Goal: Task Accomplishment & Management: Manage account settings

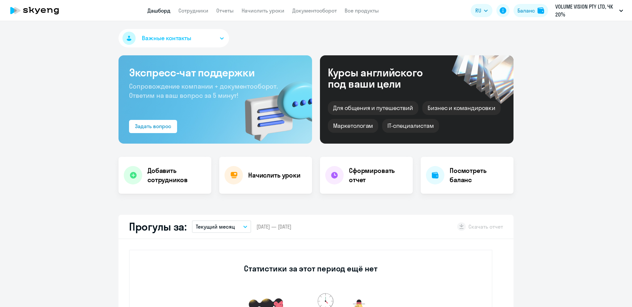
select select "30"
click at [532, 13] on div "Баланс" at bounding box center [525, 11] width 17 height 8
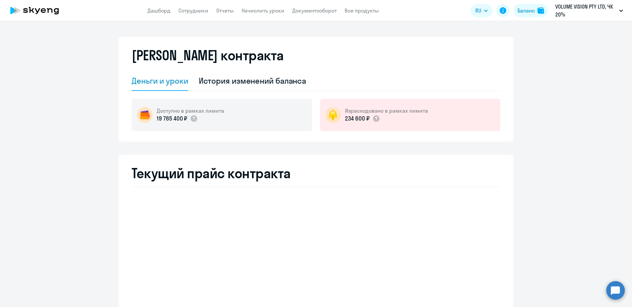
select select "english_adult_not_native_speaker"
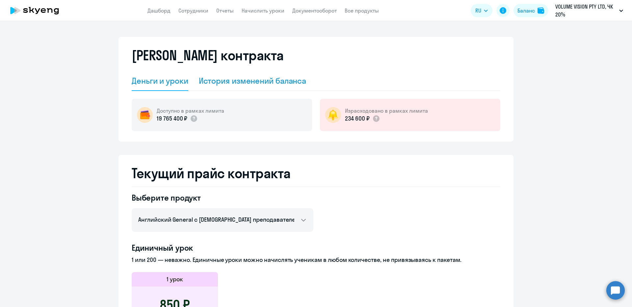
click at [227, 80] on div "История изменений баланса" at bounding box center [253, 80] width 108 height 11
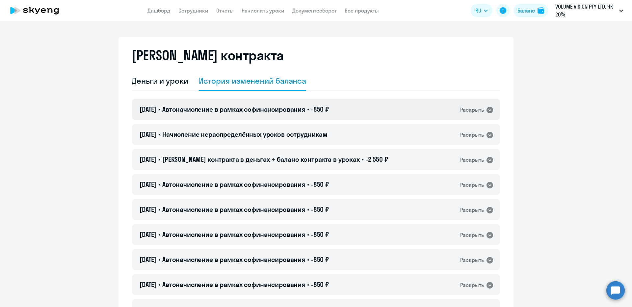
click at [285, 110] on span "Автоначисление в рамках софинансирования" at bounding box center [233, 109] width 143 height 8
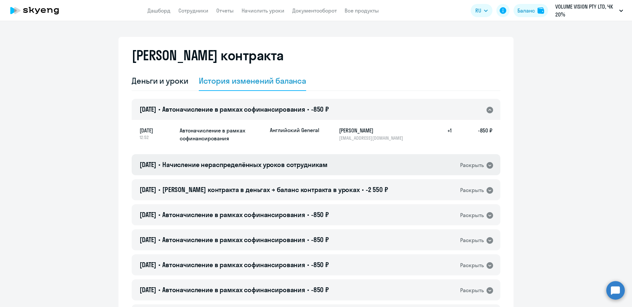
click at [290, 157] on div "22.04.2025 • Начисление нераспределённых уроков сотрудникам Раскрыть" at bounding box center [316, 164] width 369 height 21
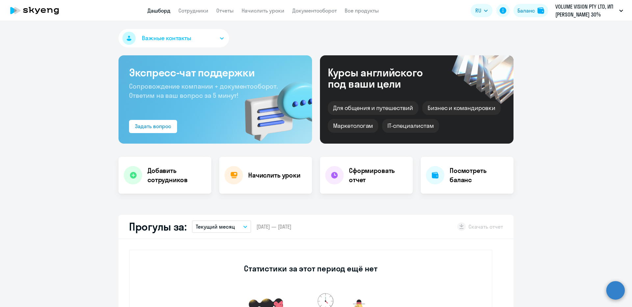
select select "30"
click at [205, 10] on link "Сотрудники" at bounding box center [193, 10] width 30 height 7
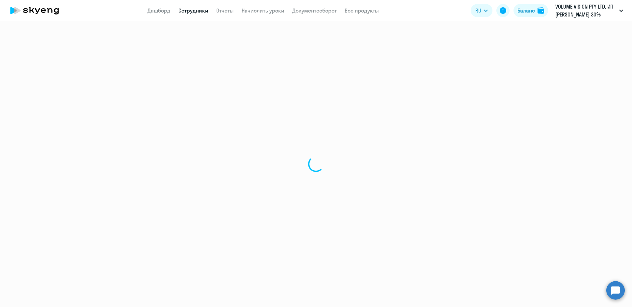
select select "30"
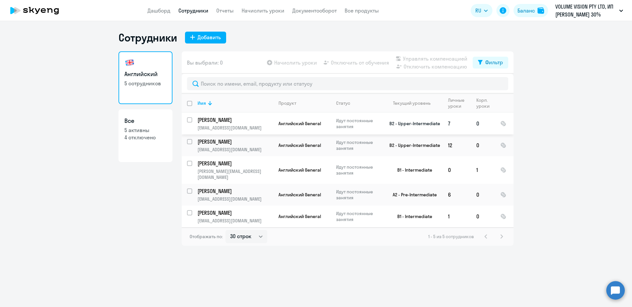
click at [204, 118] on p "Смирнова Елизавета" at bounding box center [234, 119] width 74 height 7
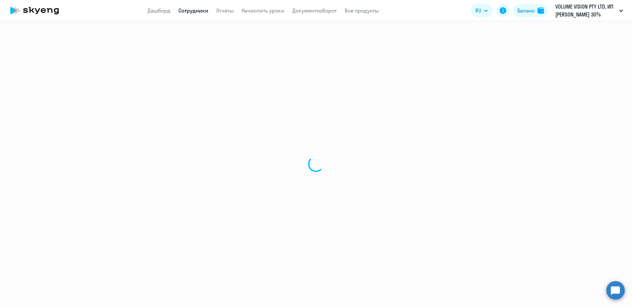
select select "english"
select select "30"
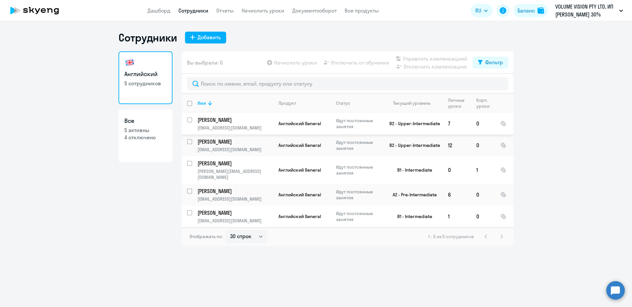
click at [191, 123] on input "select row 14979713" at bounding box center [193, 123] width 13 height 13
checkbox input "true"
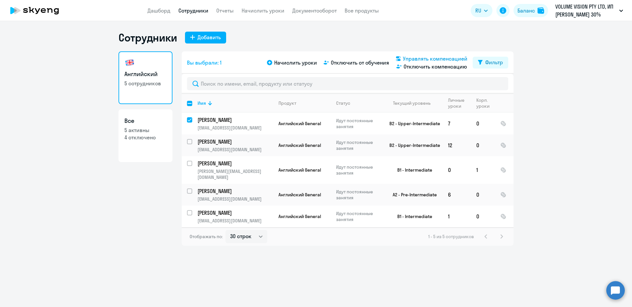
click at [412, 58] on span "Управлять компенсацией" at bounding box center [435, 59] width 64 height 8
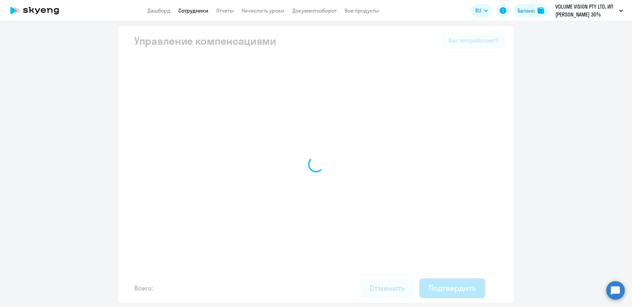
select select "MONTHLY"
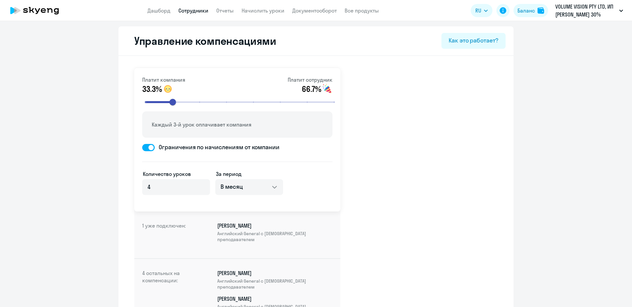
select select "MONTHLY"
